Goal: Task Accomplishment & Management: Use online tool/utility

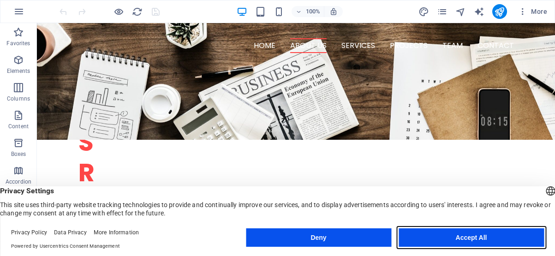
click at [427, 238] on button "Accept All" at bounding box center [470, 237] width 145 height 18
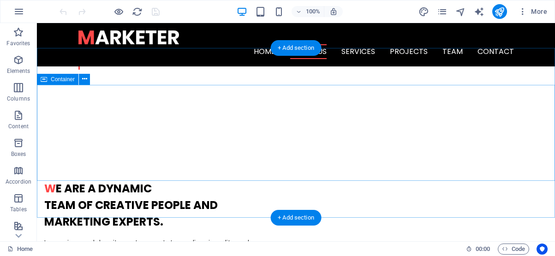
scroll to position [371, 0]
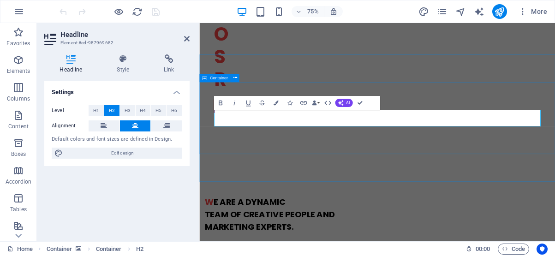
scroll to position [402, 0]
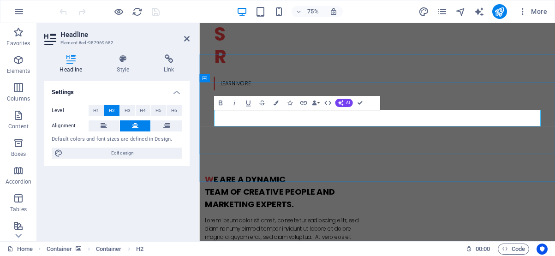
drag, startPoint x: 373, startPoint y: 150, endPoint x: 506, endPoint y: 145, distance: 132.4
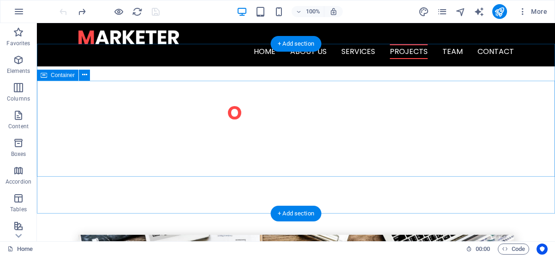
scroll to position [389, 0]
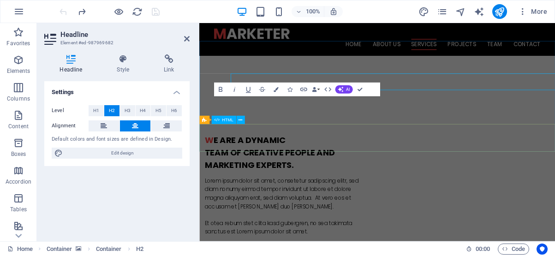
scroll to position [420, 0]
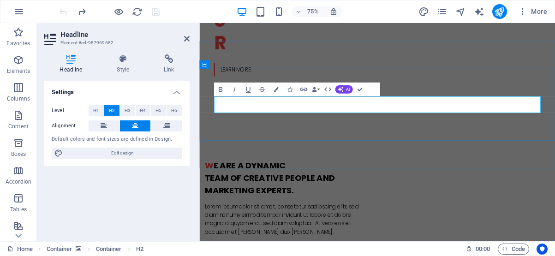
drag, startPoint x: 387, startPoint y: 129, endPoint x: 397, endPoint y: 129, distance: 9.7
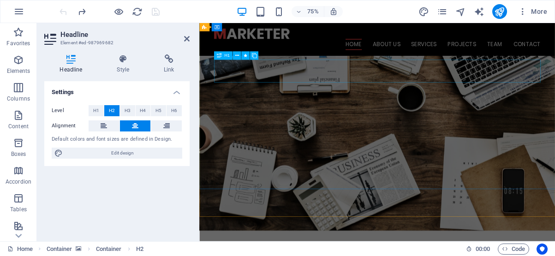
scroll to position [22, 0]
